Goal: Navigation & Orientation: Find specific page/section

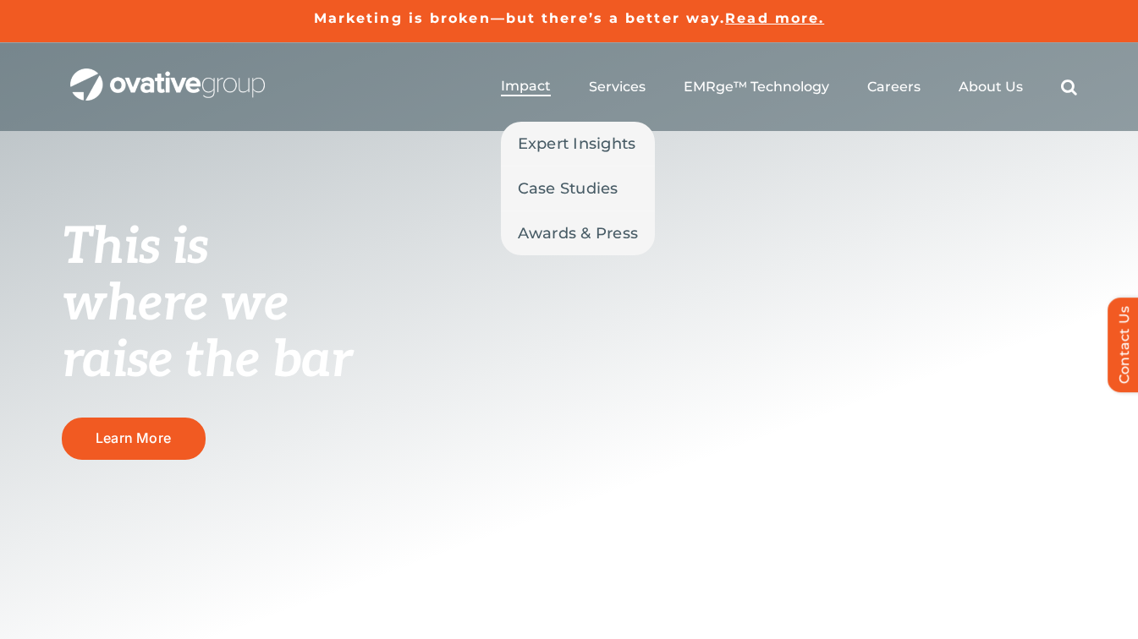
click at [519, 81] on span "Impact" at bounding box center [526, 86] width 50 height 17
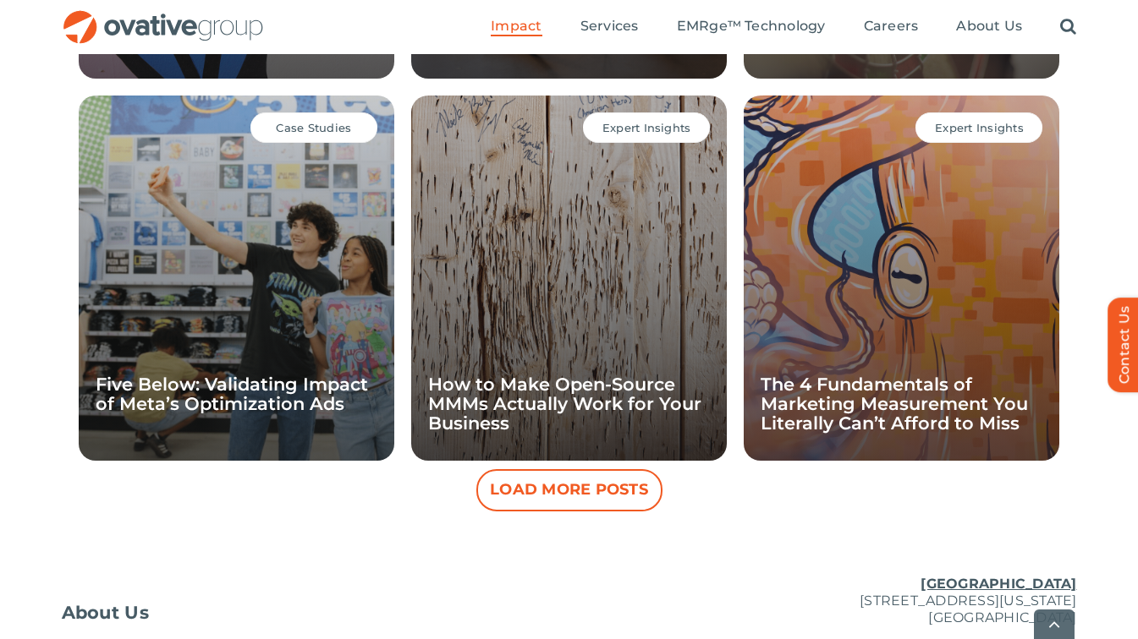
scroll to position [1624, 0]
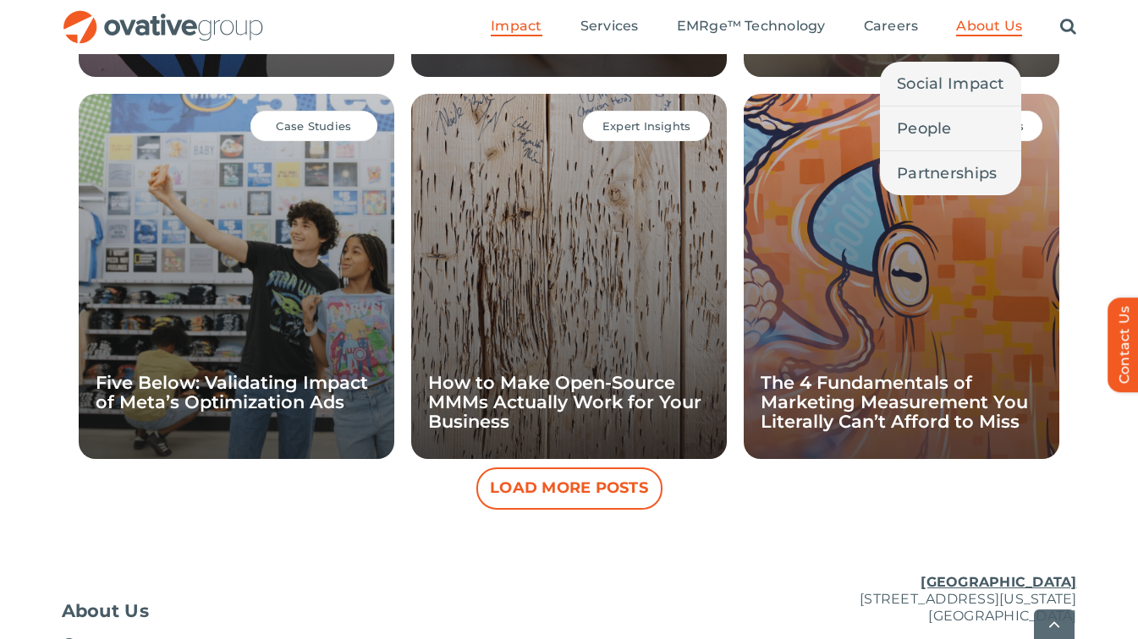
click at [985, 24] on span "About Us" at bounding box center [989, 26] width 66 height 17
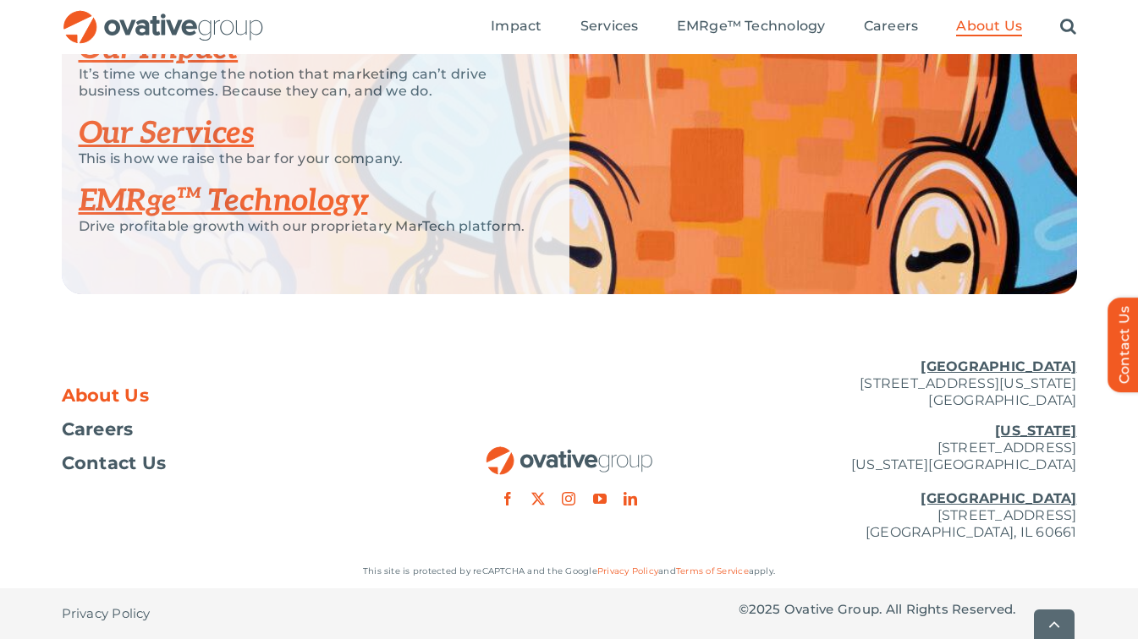
scroll to position [3711, 0]
click at [96, 428] on span "Careers" at bounding box center [98, 429] width 72 height 17
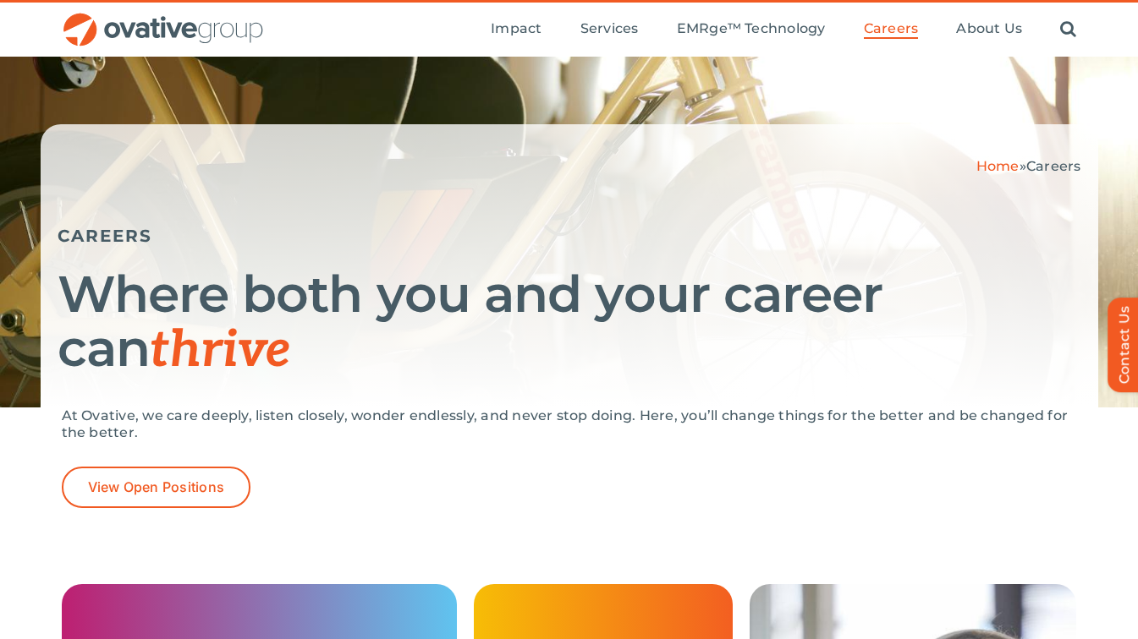
scroll to position [68, 0]
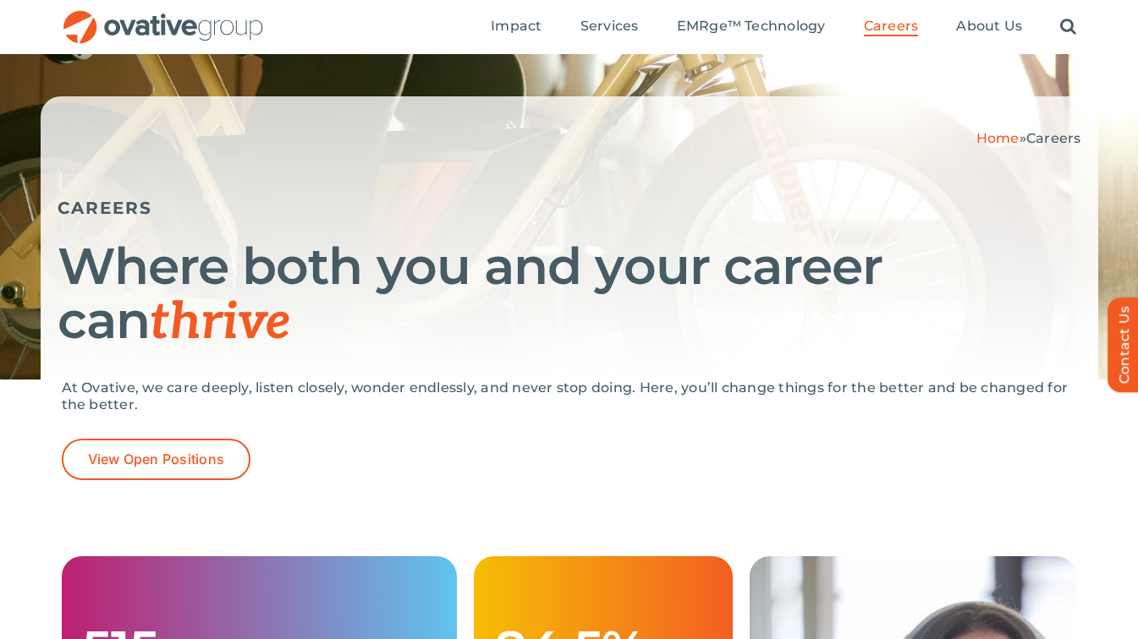
click at [498, 264] on h1 "Where both you and your career can thrive" at bounding box center [569, 294] width 1023 height 111
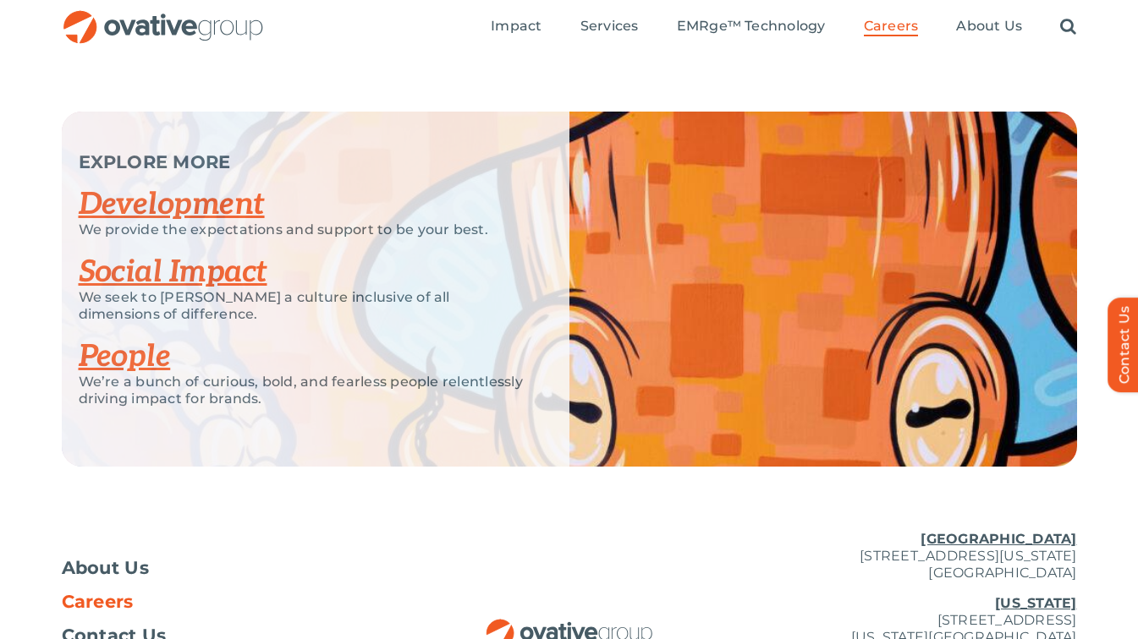
scroll to position [3214, 0]
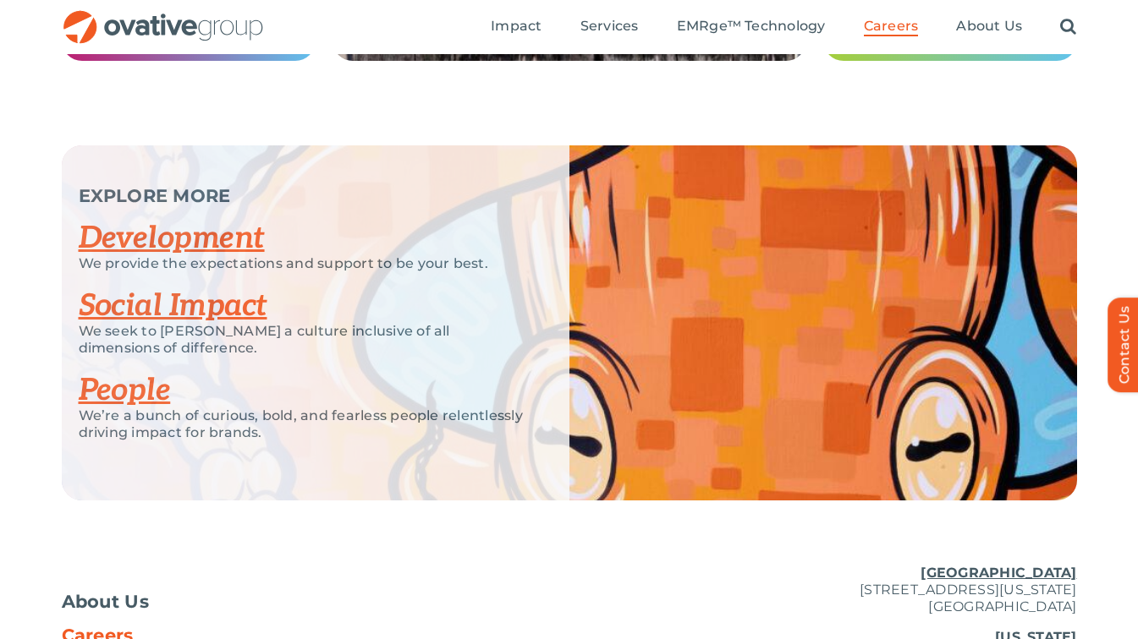
click at [134, 316] on link "Social Impact" at bounding box center [173, 306] width 189 height 37
